Goal: Task Accomplishment & Management: Use online tool/utility

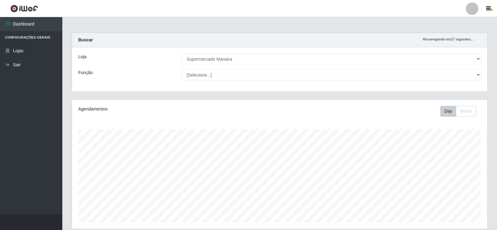
select select "443"
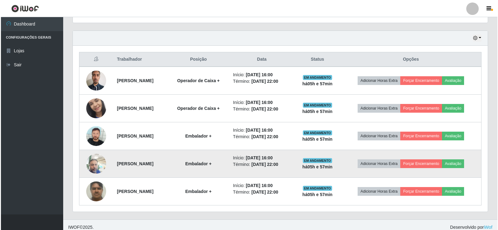
scroll to position [211, 0]
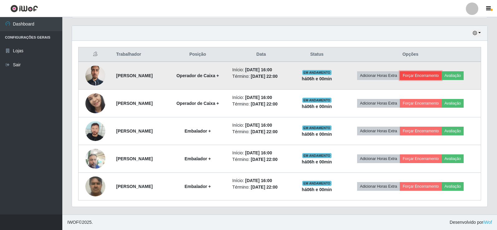
click at [431, 75] on button "Forçar Encerramento" at bounding box center [421, 75] width 42 height 9
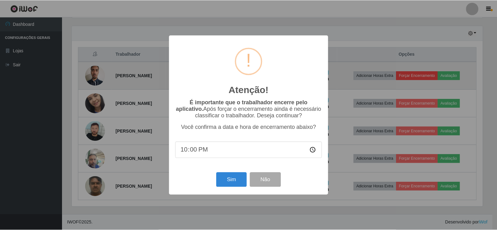
scroll to position [129, 412]
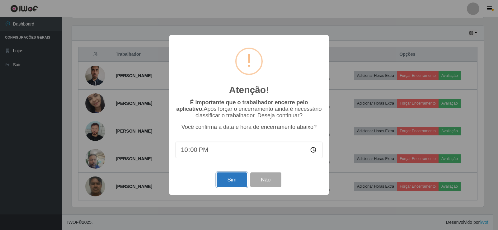
click at [232, 181] on button "Sim" at bounding box center [232, 180] width 30 height 15
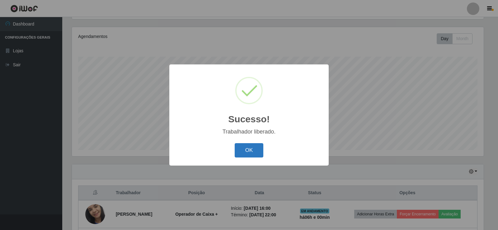
click at [255, 144] on button "OK" at bounding box center [249, 150] width 29 height 15
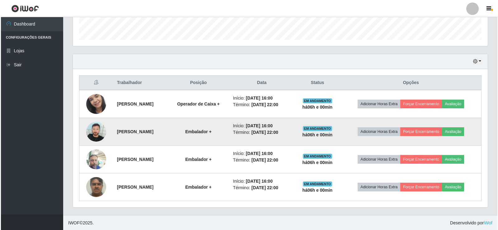
scroll to position [184, 0]
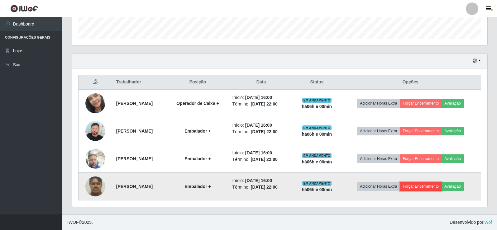
click at [429, 185] on button "Forçar Encerramento" at bounding box center [421, 186] width 42 height 9
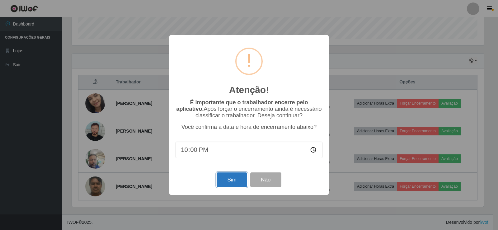
click at [235, 180] on button "Sim" at bounding box center [232, 180] width 30 height 15
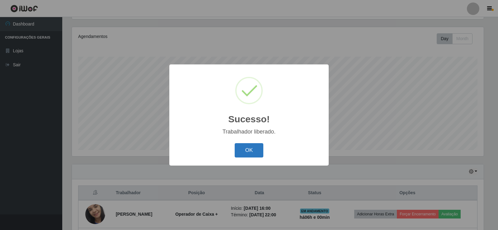
click at [246, 152] on button "OK" at bounding box center [249, 150] width 29 height 15
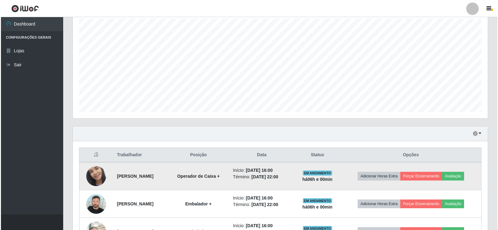
scroll to position [156, 0]
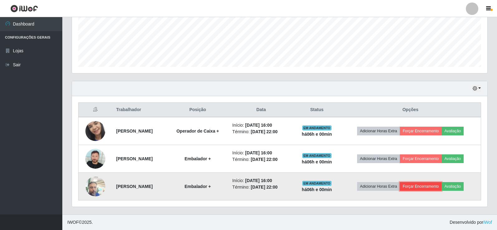
click at [427, 186] on button "Forçar Encerramento" at bounding box center [421, 186] width 42 height 9
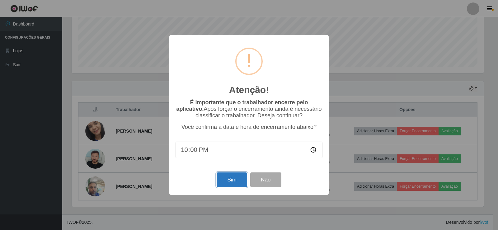
click at [232, 180] on button "Sim" at bounding box center [232, 180] width 30 height 15
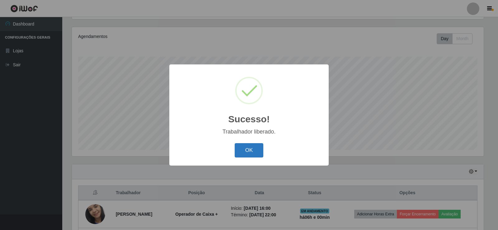
click at [246, 150] on button "OK" at bounding box center [249, 150] width 29 height 15
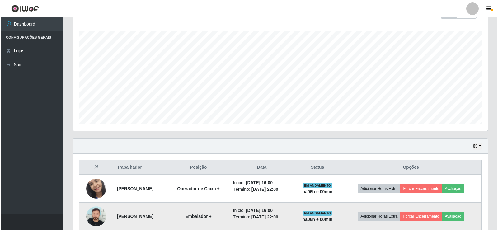
scroll to position [128, 0]
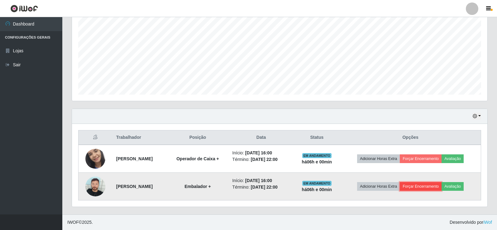
click at [421, 186] on button "Forçar Encerramento" at bounding box center [421, 186] width 42 height 9
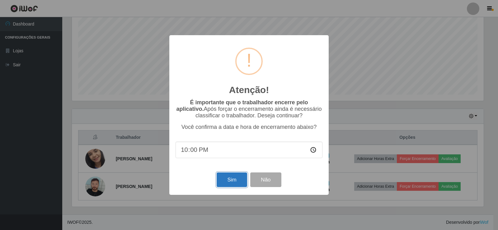
click at [230, 182] on button "Sim" at bounding box center [232, 180] width 30 height 15
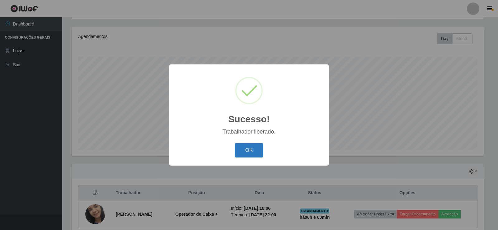
click at [255, 150] on button "OK" at bounding box center [249, 150] width 29 height 15
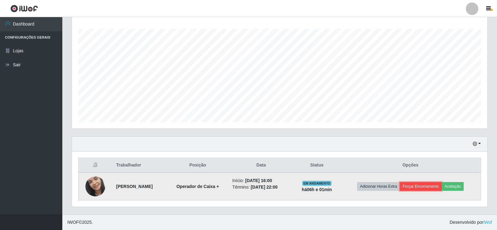
click at [421, 187] on button "Forçar Encerramento" at bounding box center [421, 186] width 42 height 9
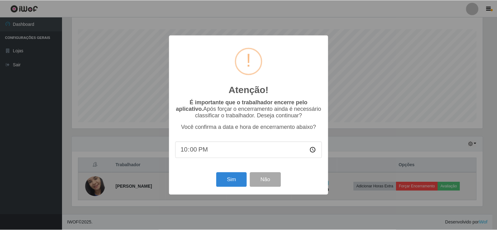
scroll to position [129, 412]
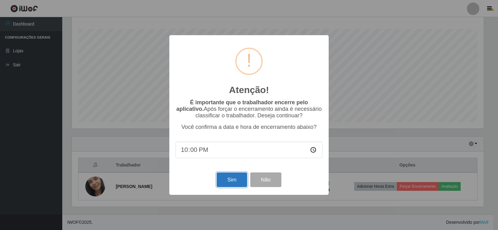
click at [230, 177] on button "Sim" at bounding box center [232, 180] width 30 height 15
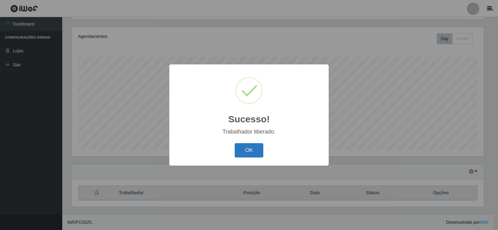
click at [251, 148] on button "OK" at bounding box center [249, 150] width 29 height 15
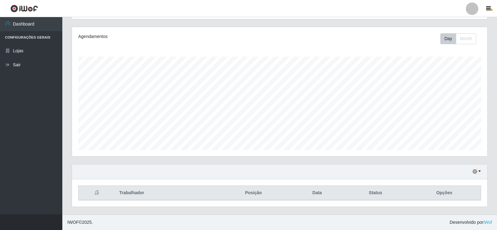
scroll to position [129, 415]
